Goal: Task Accomplishment & Management: Use online tool/utility

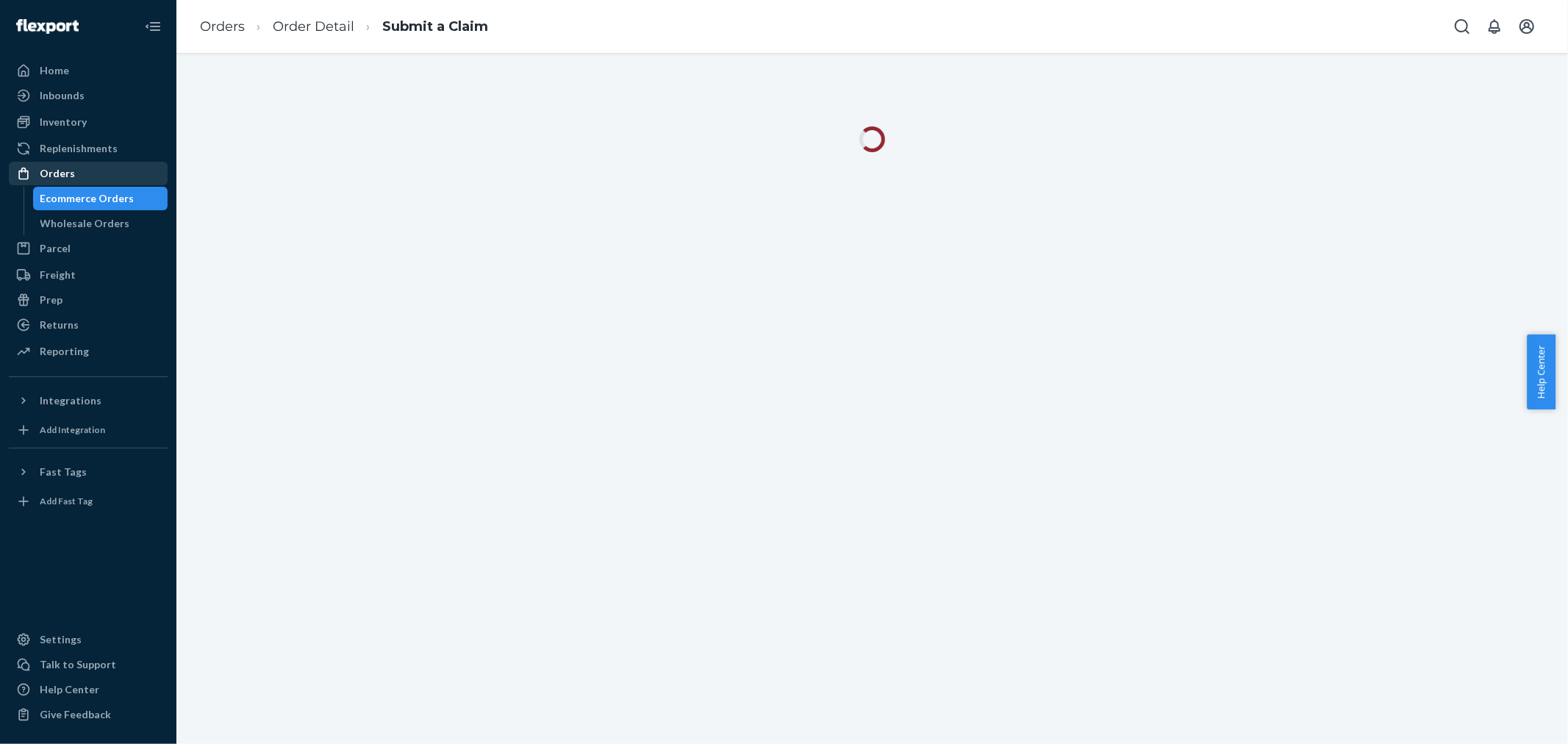
click at [98, 173] on div "Orders" at bounding box center [88, 173] width 156 height 21
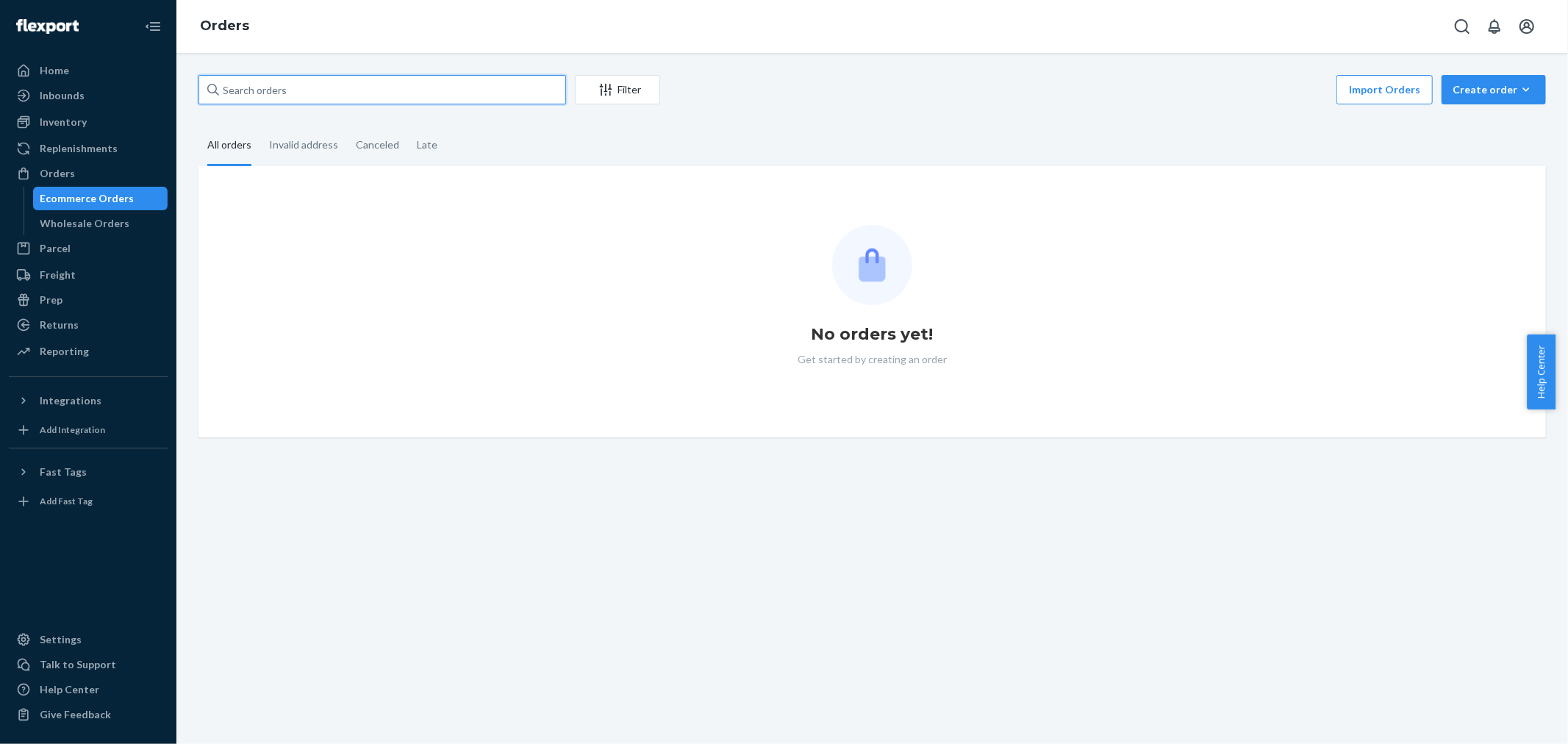
click at [381, 100] on input "text" at bounding box center [383, 90] width 368 height 30
paste input "2987011"
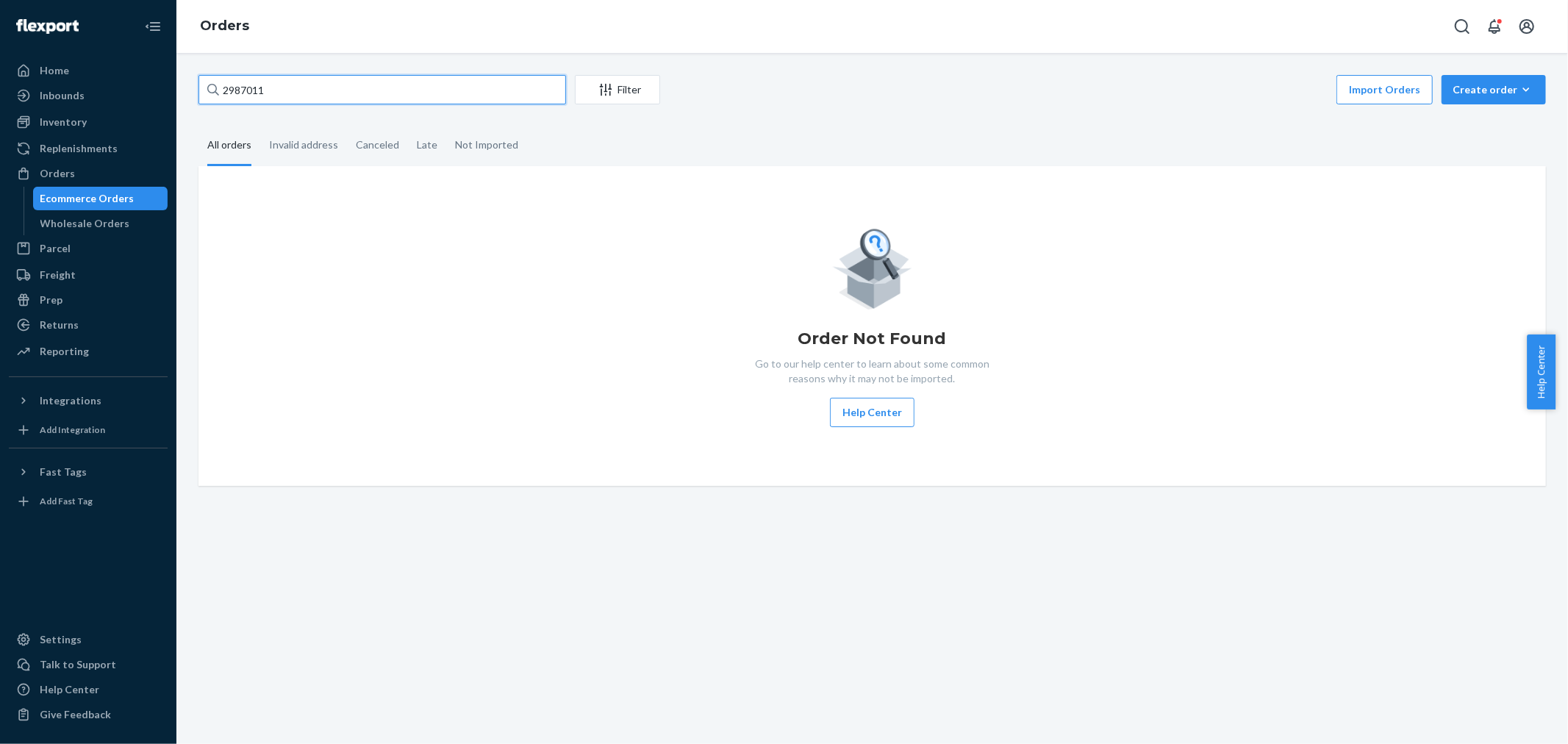
type input "2987011"
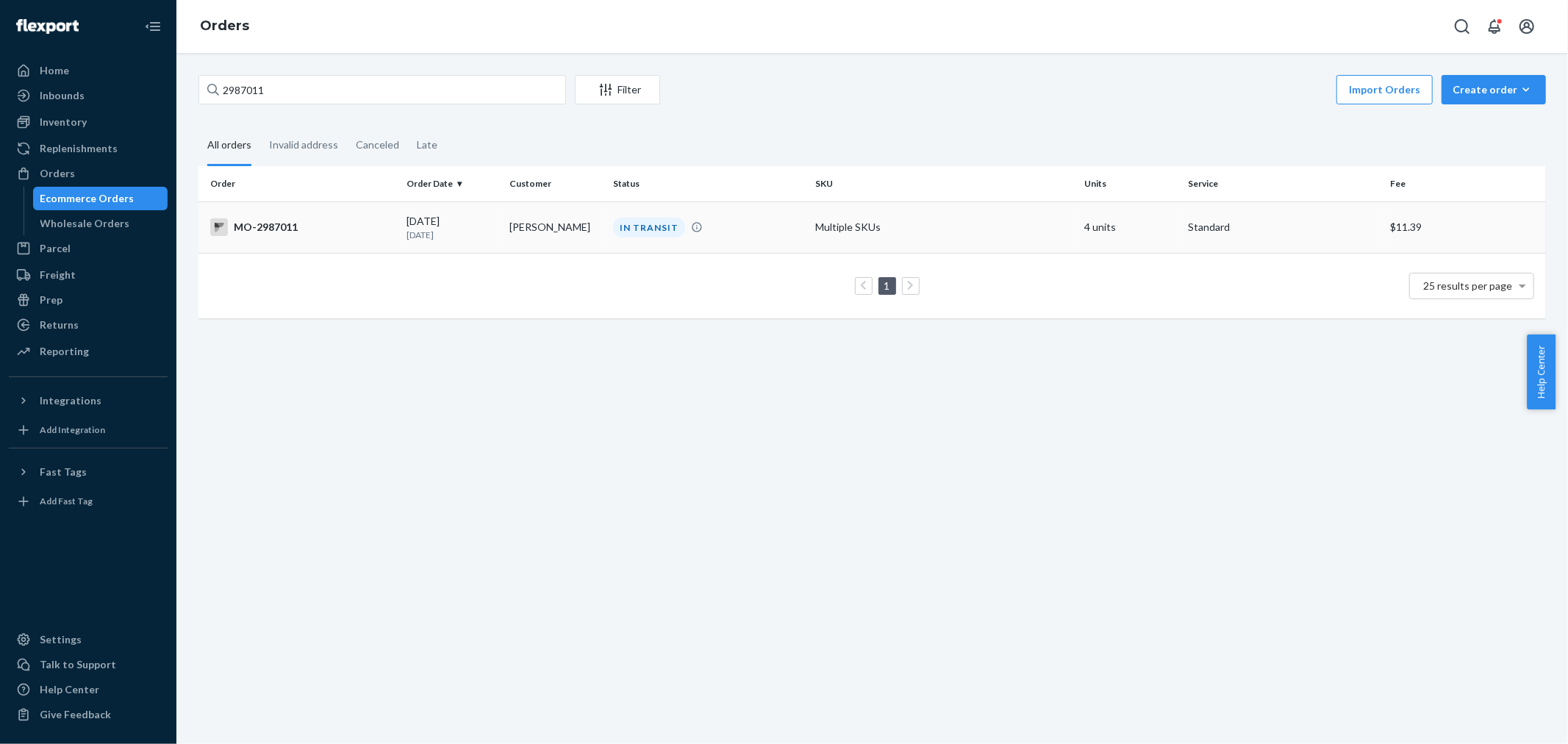
click at [500, 238] on td "[DATE] [DATE]" at bounding box center [453, 227] width 104 height 51
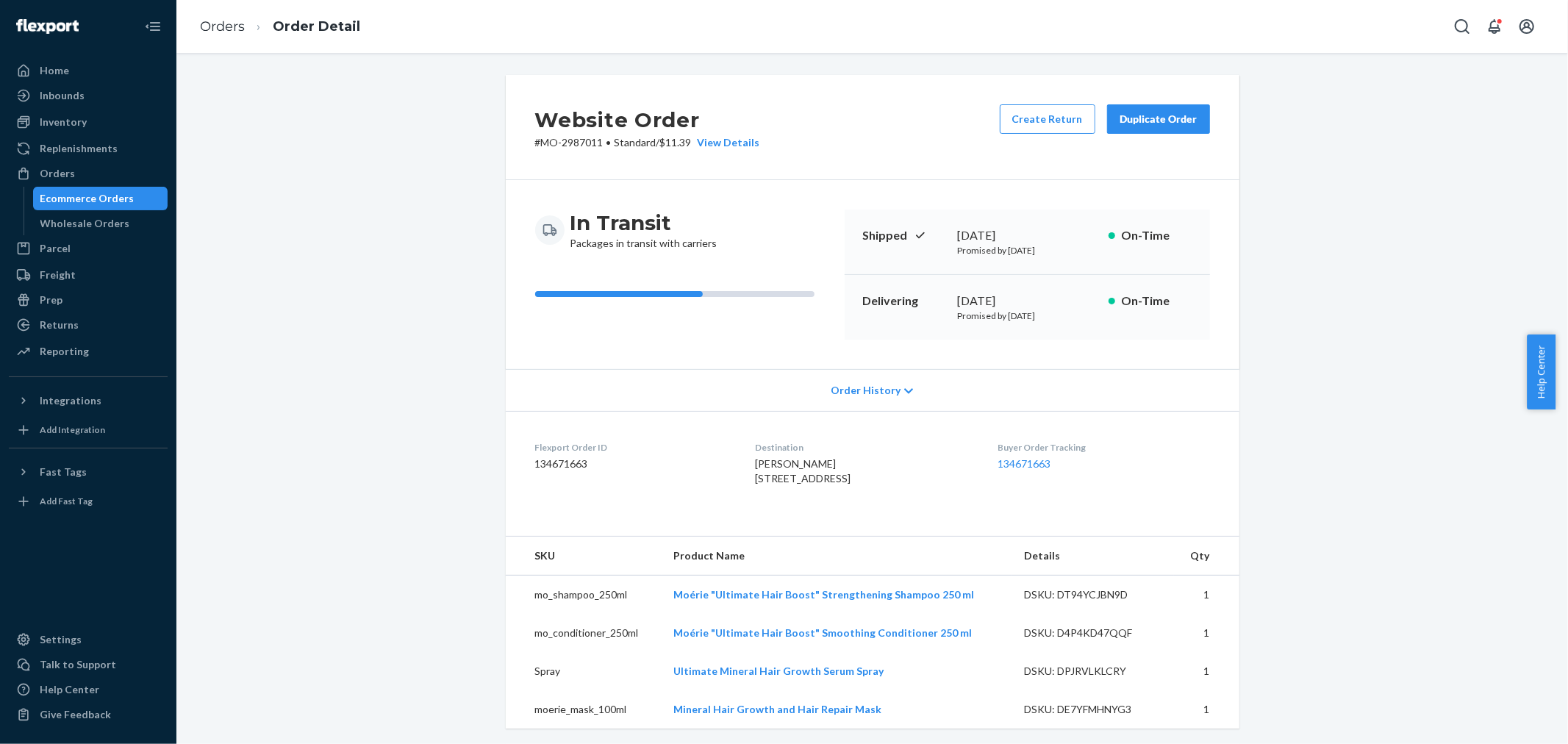
click at [577, 143] on p "# MO-2987011 • Standard / $11.39 View Details" at bounding box center [647, 142] width 225 height 15
drag, startPoint x: 577, startPoint y: 143, endPoint x: 664, endPoint y: 137, distance: 87.2
click at [578, 144] on p "# MO-2987011 • Standard / $11.39 View Details" at bounding box center [647, 142] width 225 height 15
copy p "2987011"
click at [1060, 107] on button "Create Return" at bounding box center [1047, 119] width 95 height 30
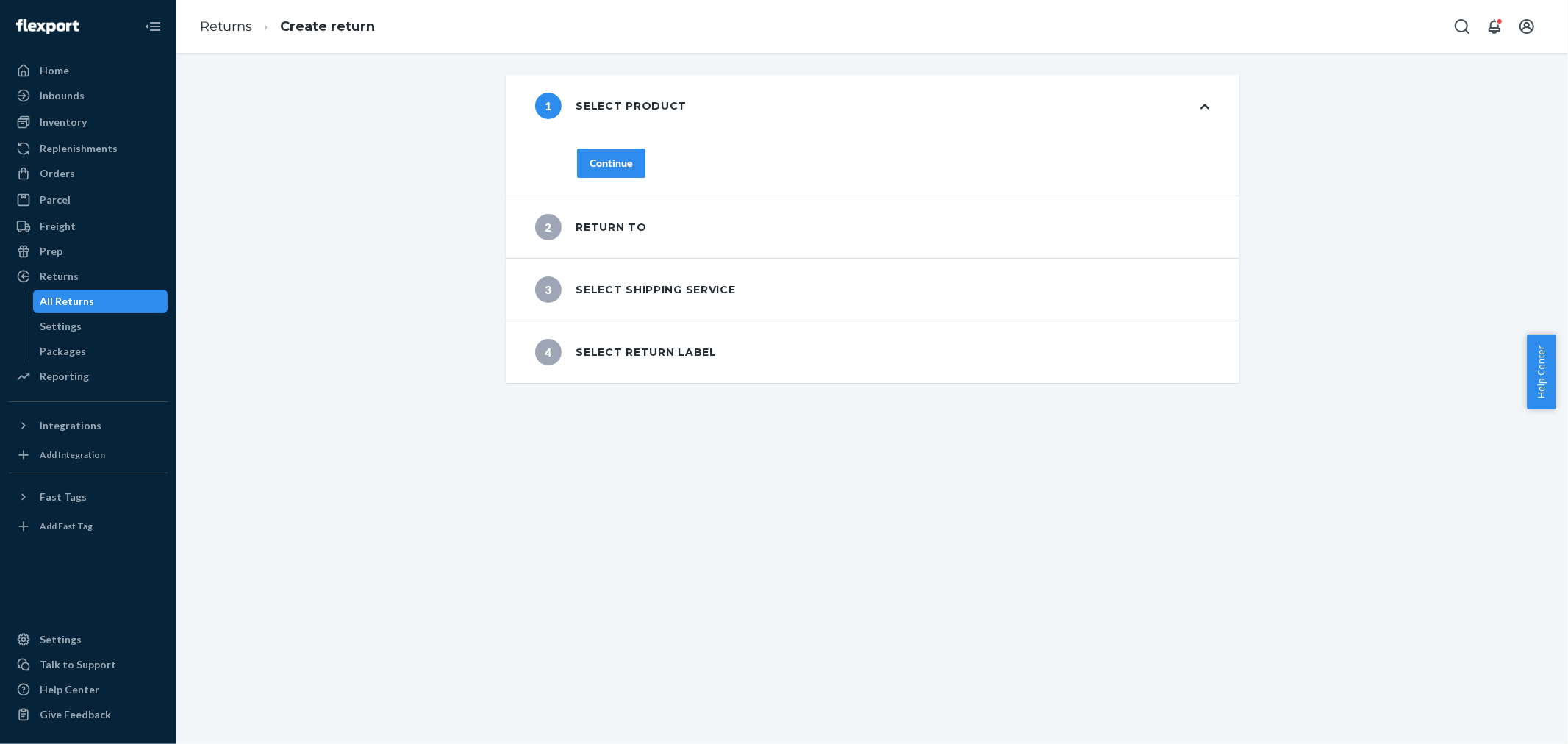
click at [612, 162] on div "Continue" at bounding box center [612, 163] width 43 height 15
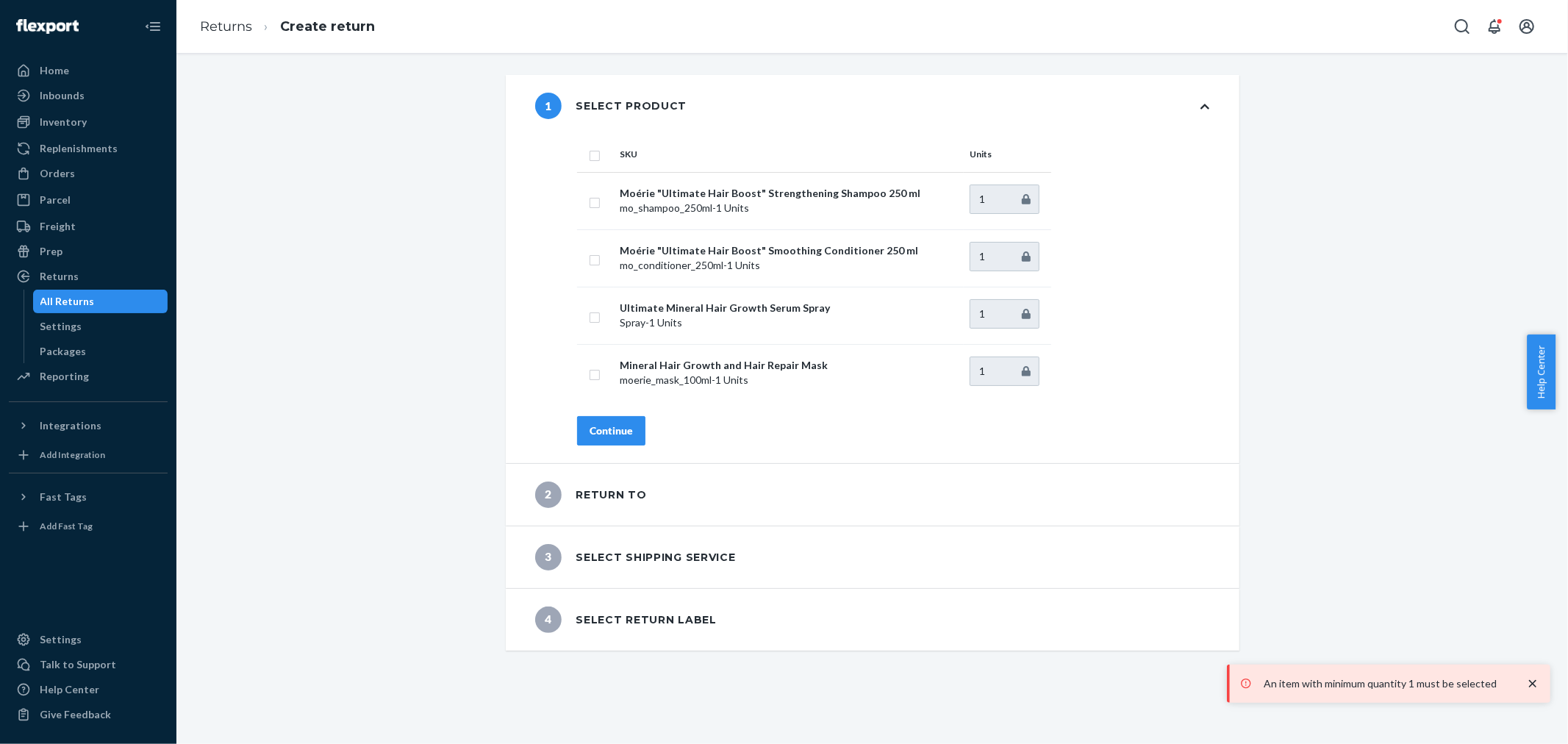
click at [596, 155] on th at bounding box center [595, 154] width 36 height 35
click at [592, 155] on input "checkbox" at bounding box center [595, 154] width 12 height 16
checkbox input "true"
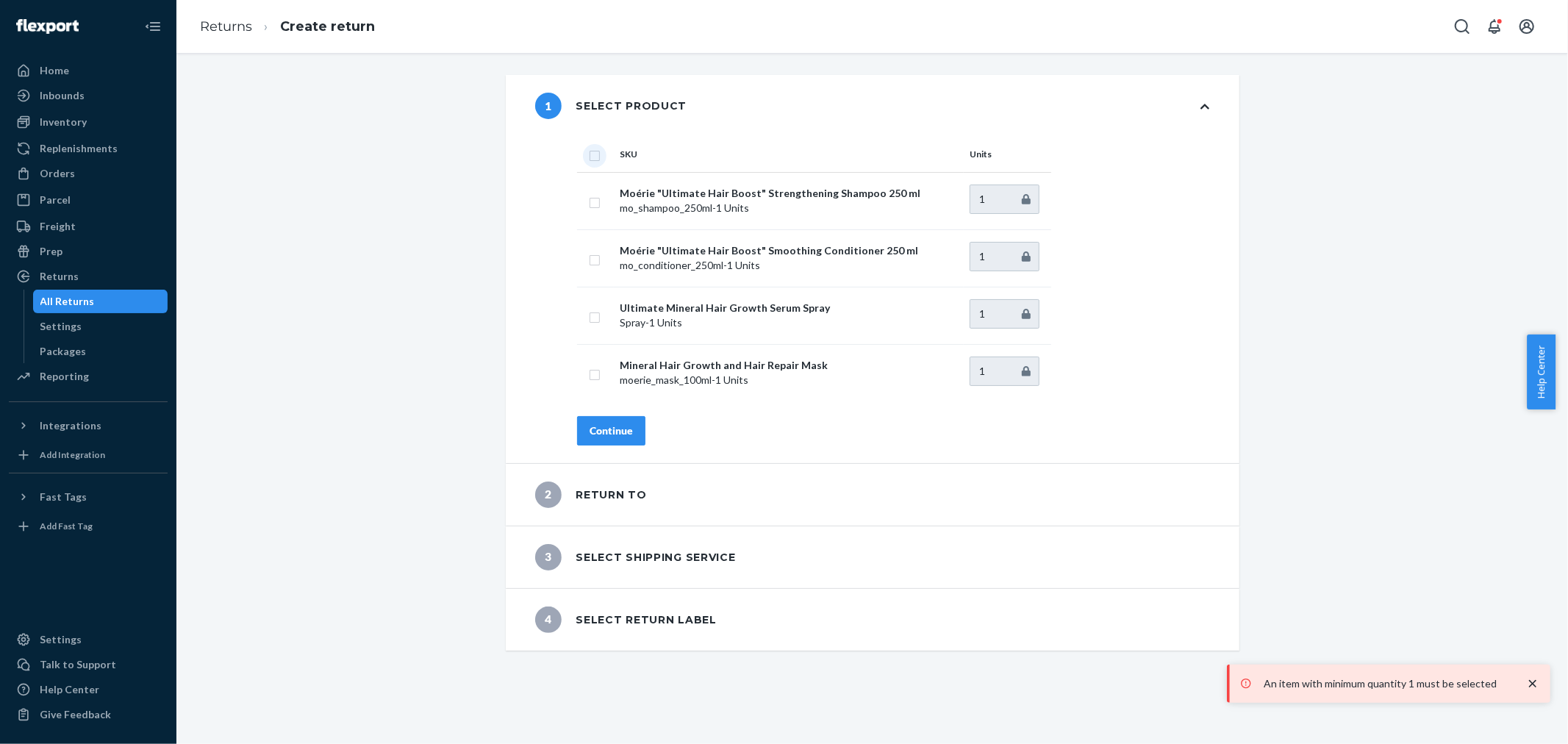
checkbox input "true"
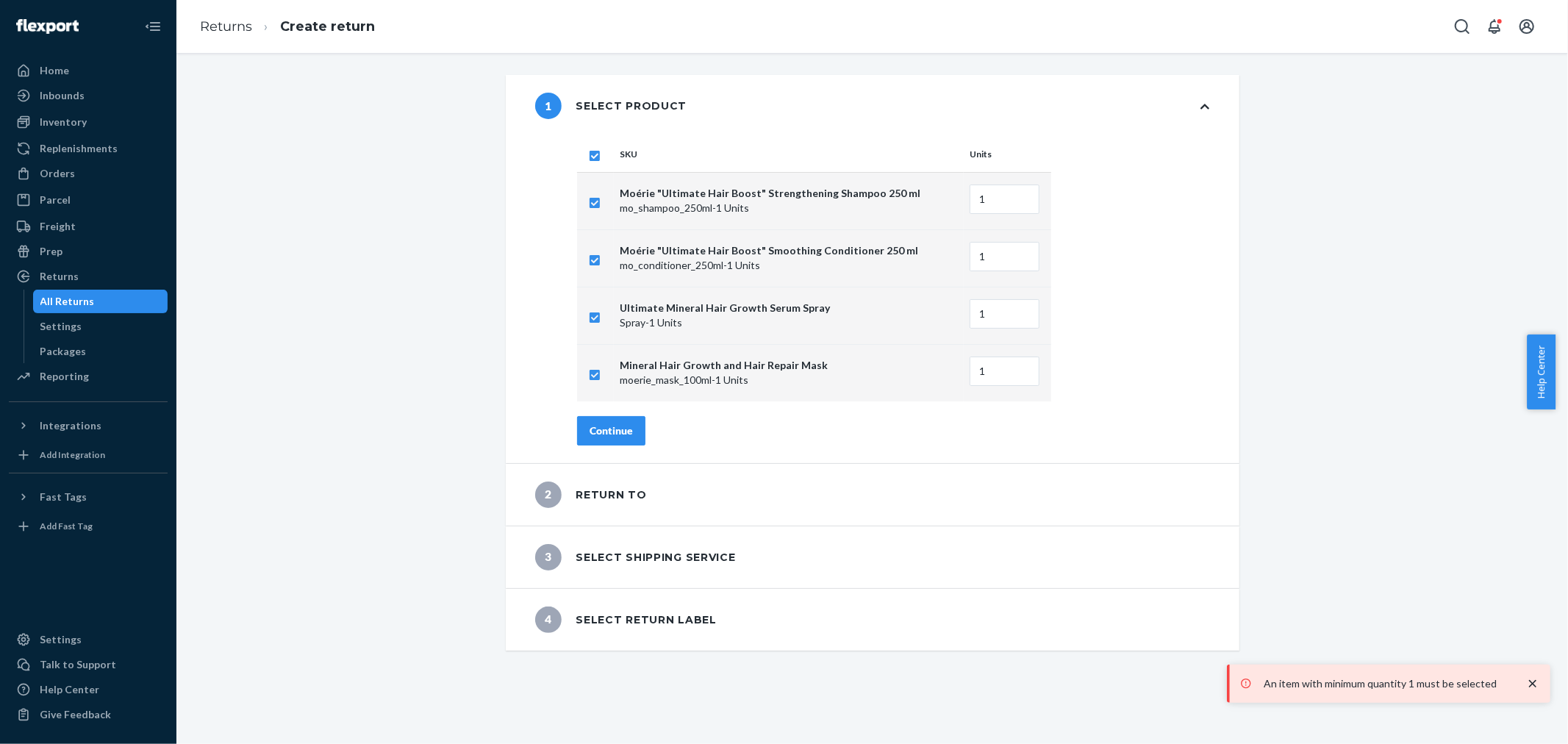
click at [596, 420] on button "Continue" at bounding box center [611, 431] width 68 height 30
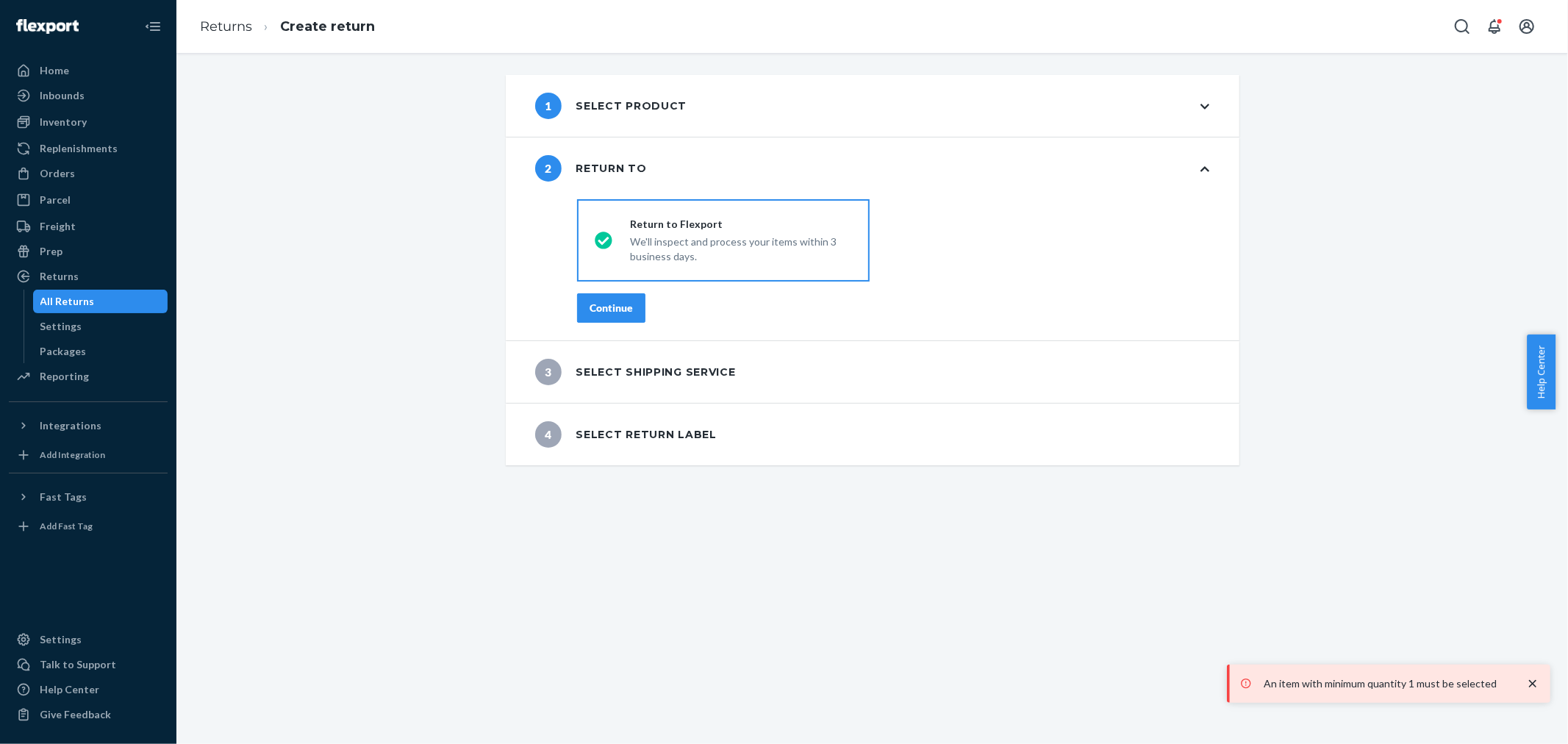
click at [626, 311] on div "Continue" at bounding box center [612, 308] width 43 height 15
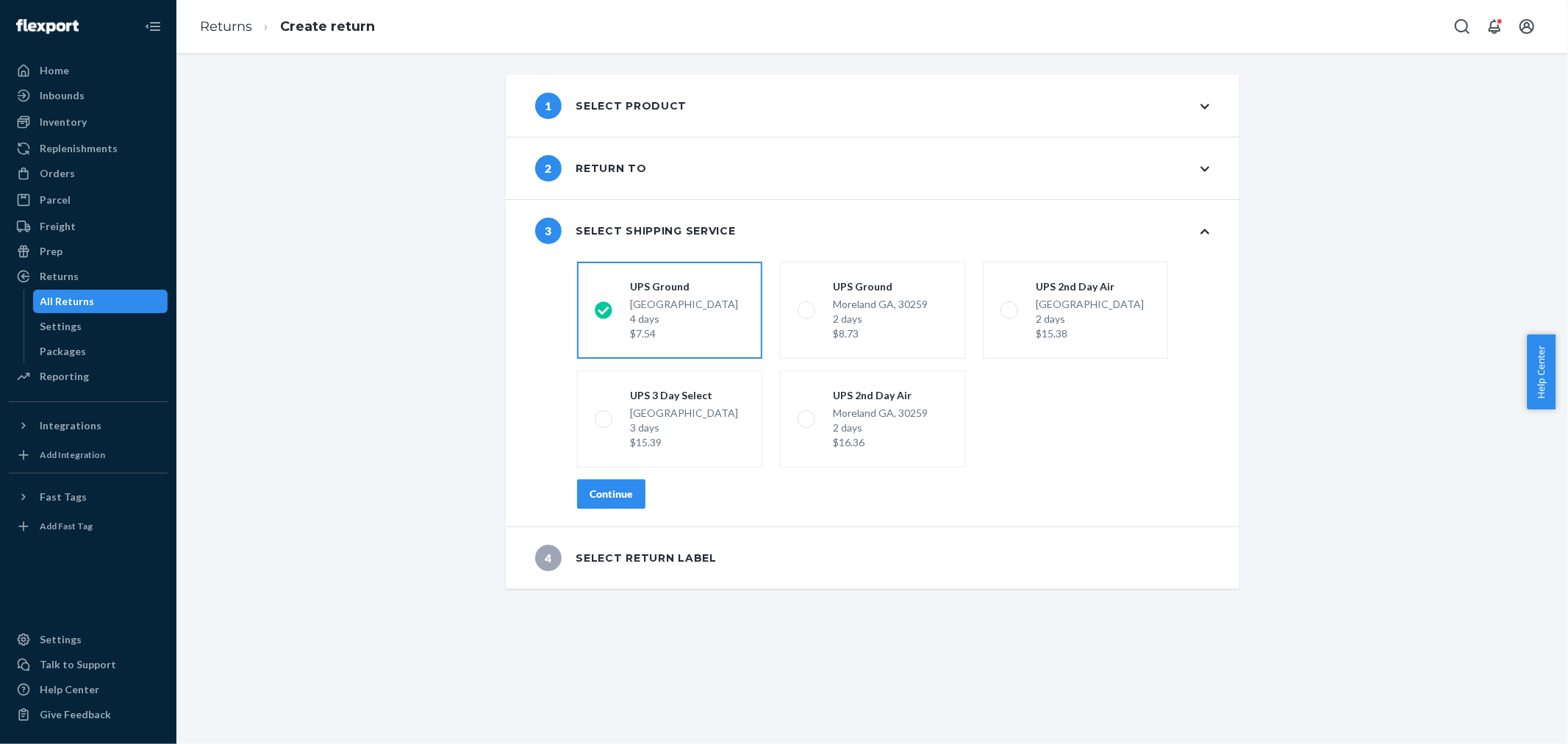
click at [614, 505] on button "Continue" at bounding box center [611, 494] width 68 height 30
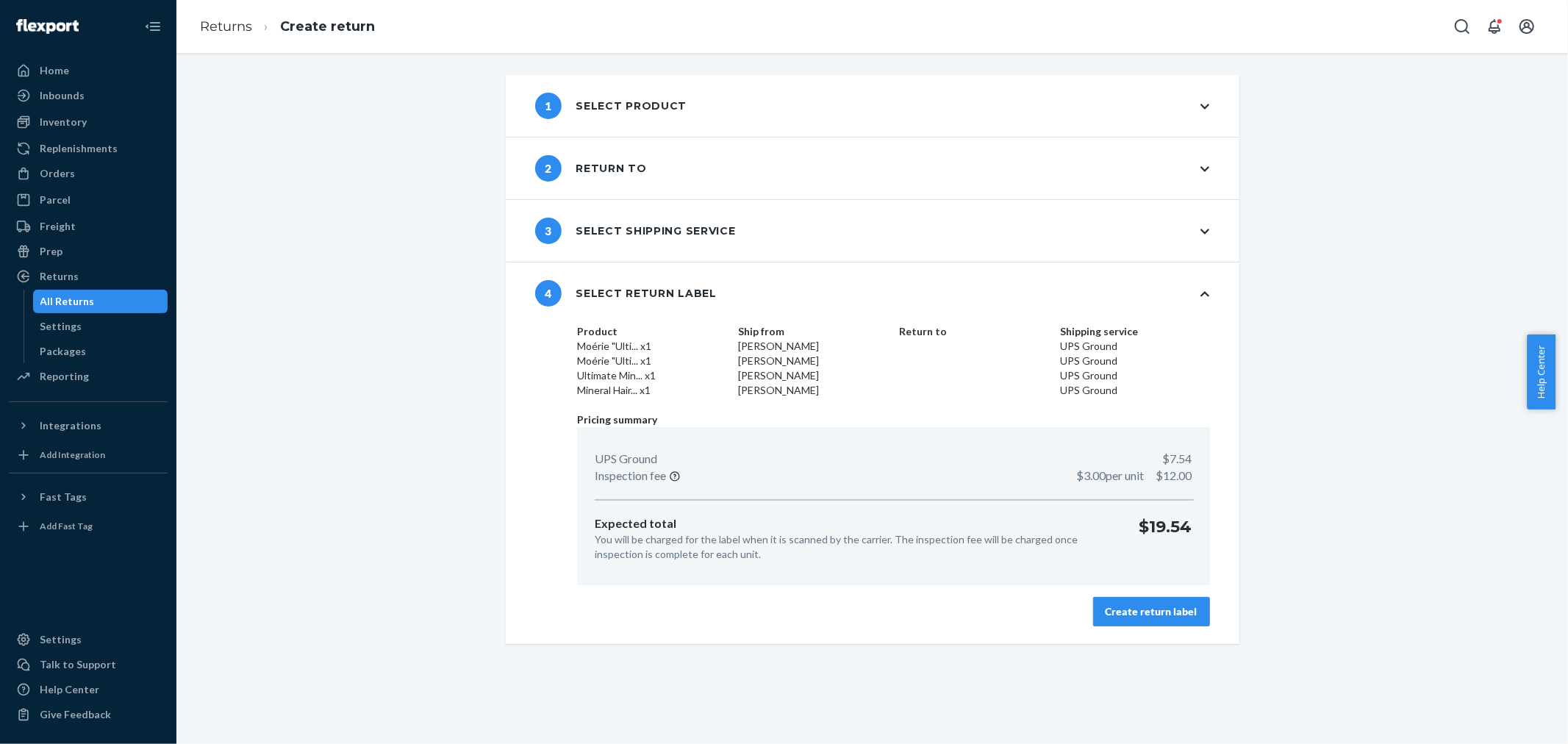
click at [1137, 614] on div "Create return label" at bounding box center [1151, 611] width 92 height 15
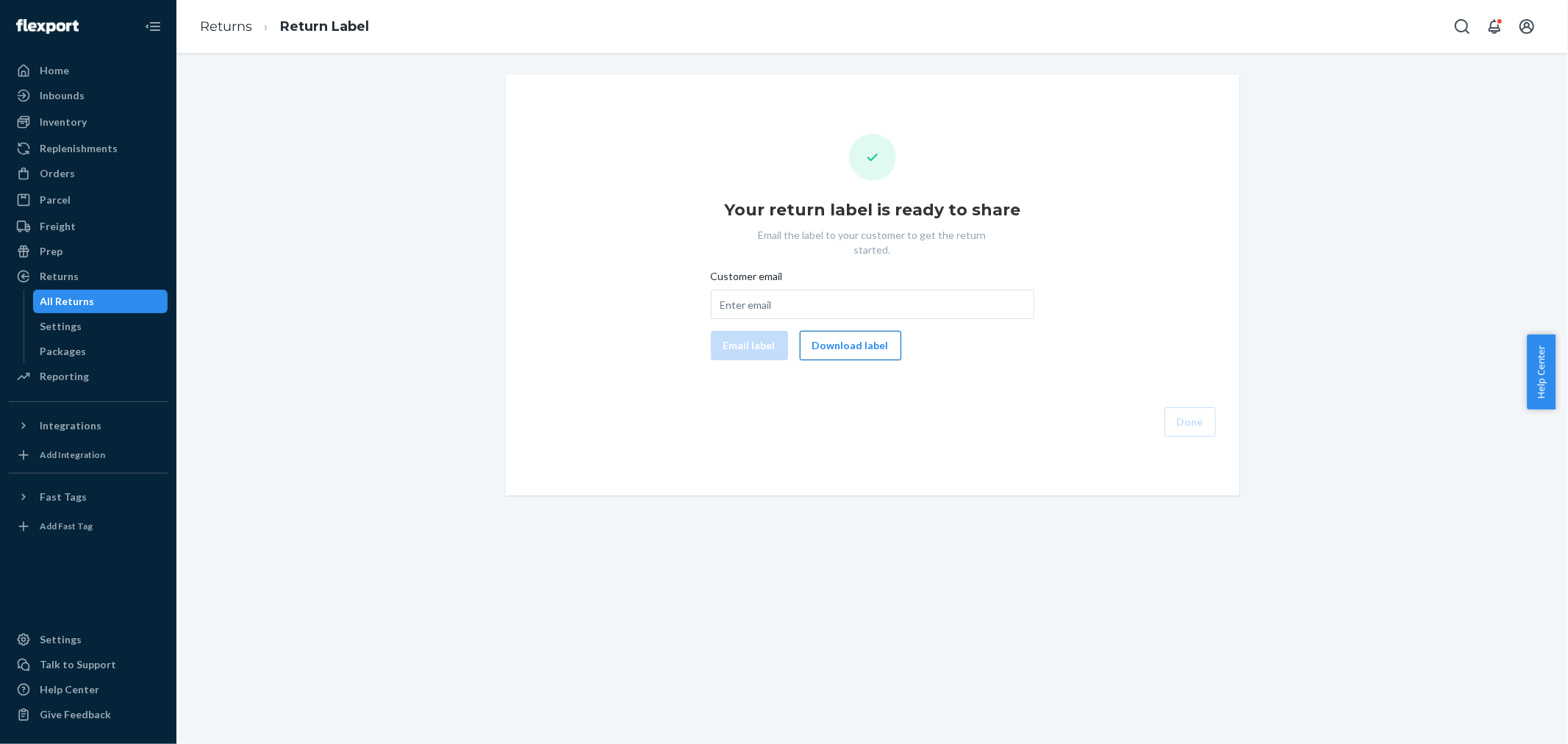
click at [818, 335] on button "Download label" at bounding box center [850, 346] width 102 height 30
